Goal: Book appointment/travel/reservation

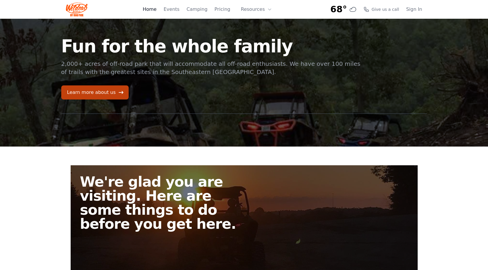
click at [156, 10] on link "Home" at bounding box center [150, 9] width 14 height 7
click at [204, 10] on link "Camping" at bounding box center [196, 9] width 21 height 7
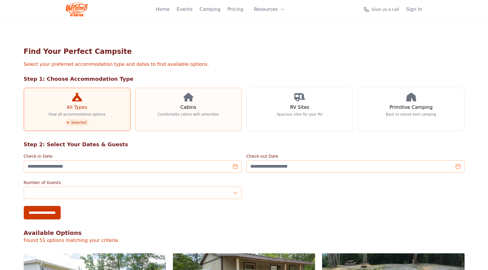
click at [184, 111] on h3 "Cabins" at bounding box center [188, 107] width 16 height 7
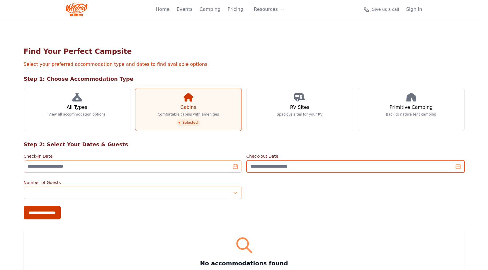
click at [278, 165] on input "Check-out Date" at bounding box center [355, 166] width 218 height 12
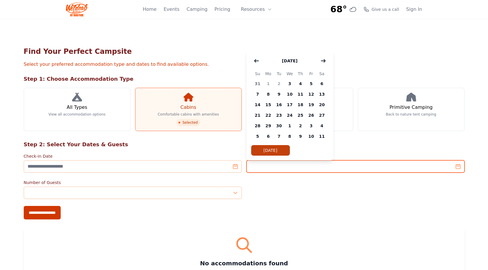
click at [279, 165] on input "Check-out Date" at bounding box center [355, 166] width 218 height 12
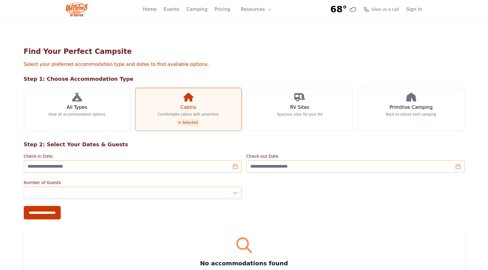
click at [327, 187] on div "Number of Guests *" at bounding box center [244, 189] width 440 height 19
click at [156, 10] on link "Home" at bounding box center [150, 9] width 14 height 7
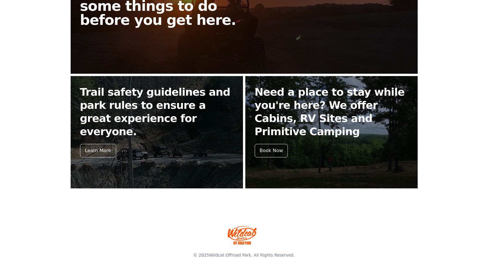
scroll to position [204, 0]
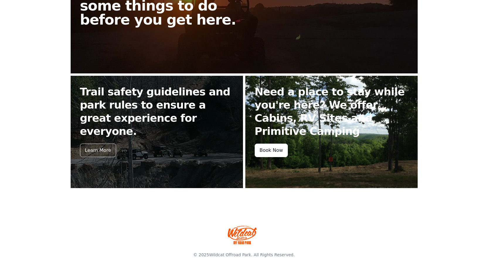
click at [277, 150] on div "Book Now" at bounding box center [270, 150] width 33 height 13
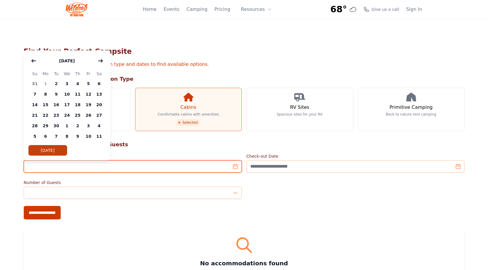
click at [233, 172] on input "Check-in Date" at bounding box center [133, 166] width 218 height 12
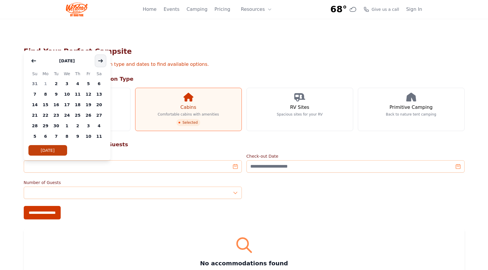
click at [101, 61] on icon "button" at bounding box center [100, 60] width 4 height 3
click at [64, 104] on span "14" at bounding box center [66, 105] width 11 height 11
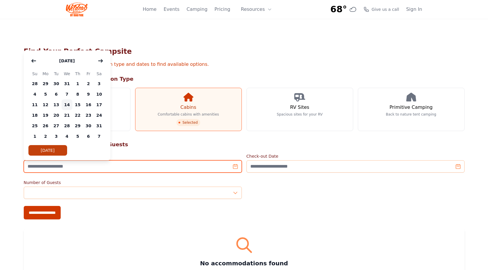
type input "**********"
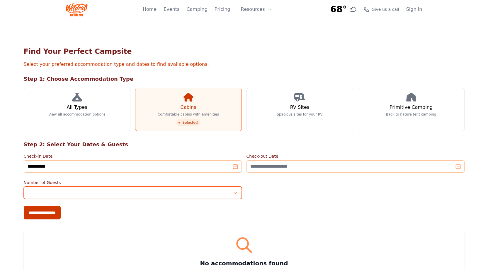
click at [153, 196] on input "*" at bounding box center [133, 193] width 218 height 12
click at [236, 195] on input "*" at bounding box center [133, 193] width 218 height 12
click at [235, 191] on input "*" at bounding box center [133, 193] width 218 height 12
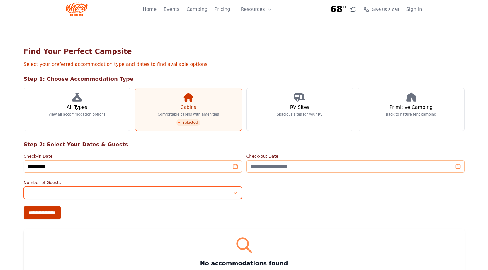
click at [235, 191] on input "*" at bounding box center [133, 193] width 218 height 12
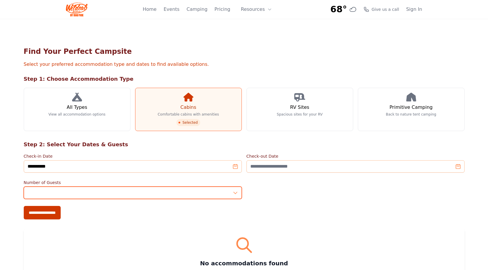
click at [235, 191] on input "*" at bounding box center [133, 193] width 218 height 12
type input "**"
click at [235, 191] on input "**" at bounding box center [133, 193] width 218 height 12
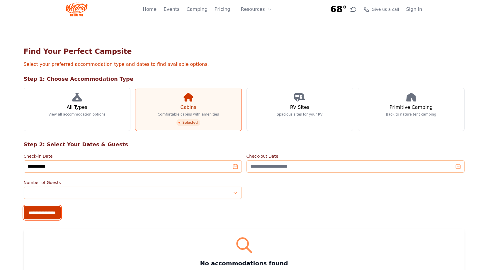
drag, startPoint x: 49, startPoint y: 214, endPoint x: 66, endPoint y: 219, distance: 17.5
click at [50, 213] on input "**********" at bounding box center [42, 212] width 37 height 13
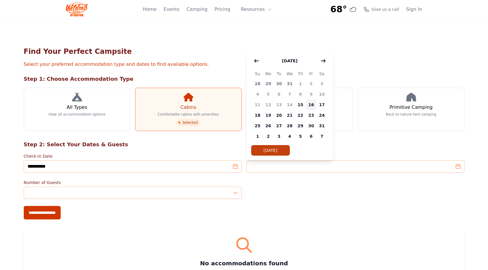
click at [310, 106] on span "16" at bounding box center [310, 105] width 11 height 11
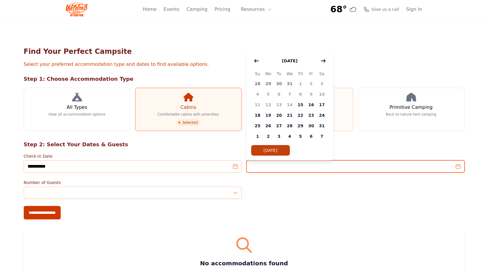
type input "**********"
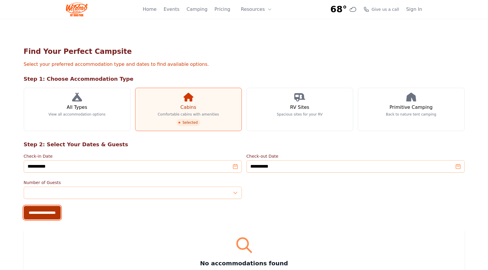
click at [29, 215] on input "**********" at bounding box center [42, 212] width 37 height 13
type input "**********"
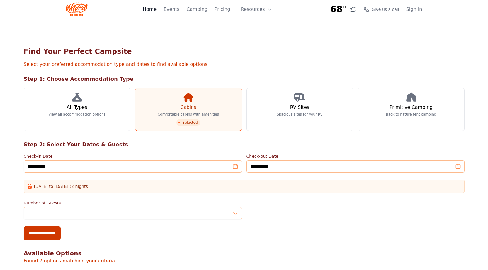
click at [154, 12] on link "Home" at bounding box center [150, 9] width 14 height 7
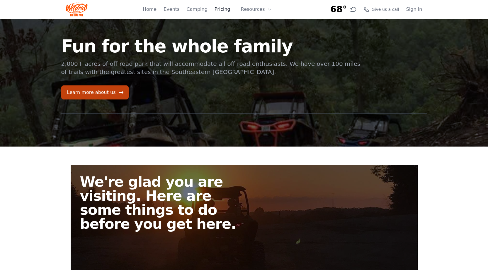
click at [227, 8] on link "Pricing" at bounding box center [222, 9] width 16 height 7
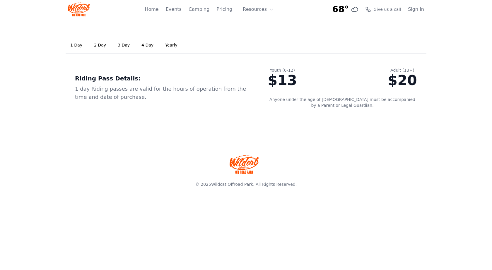
click at [122, 44] on link "3 Day" at bounding box center [123, 45] width 21 height 16
click at [158, 10] on link "Home" at bounding box center [152, 9] width 14 height 7
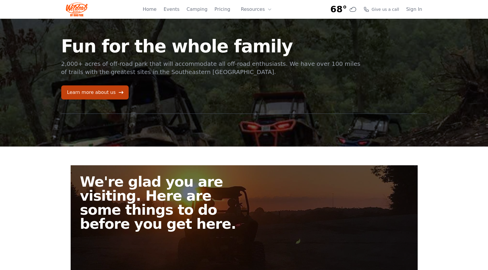
click at [125, 90] on div "Fun for the whole family 2,000+ acres of off-road park that will accommodate al…" at bounding box center [211, 68] width 300 height 62
click at [118, 95] on icon at bounding box center [121, 93] width 6 height 6
click at [176, 8] on link "Events" at bounding box center [171, 9] width 16 height 7
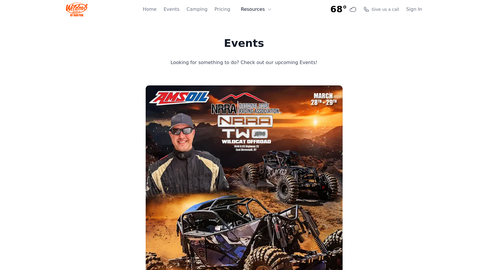
click at [260, 7] on button "Resources" at bounding box center [256, 10] width 38 height 12
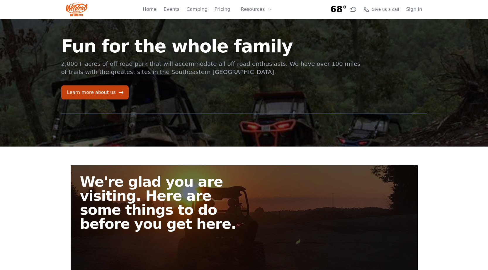
click at [79, 9] on img at bounding box center [77, 9] width 22 height 14
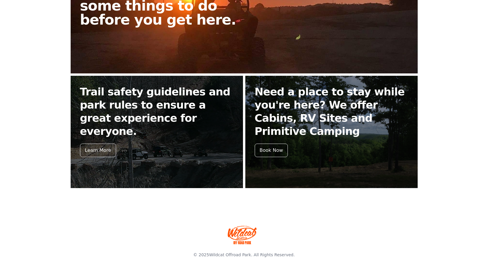
scroll to position [175, 0]
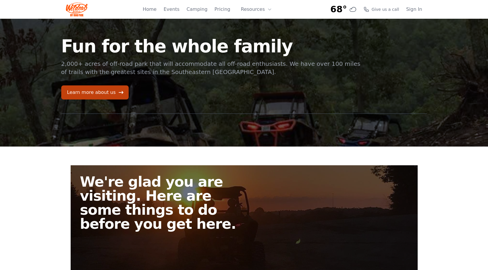
scroll to position [204, 0]
